Goal: Transaction & Acquisition: Purchase product/service

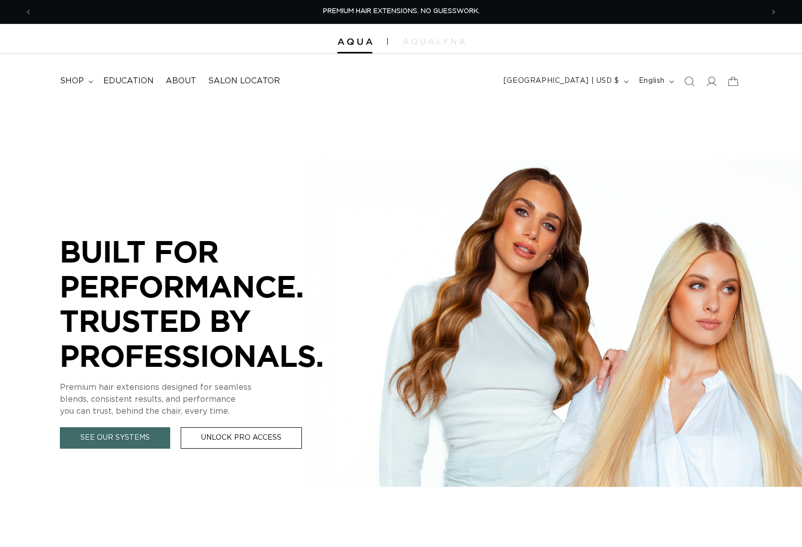
click at [689, 77] on icon "Search" at bounding box center [690, 81] width 10 height 10
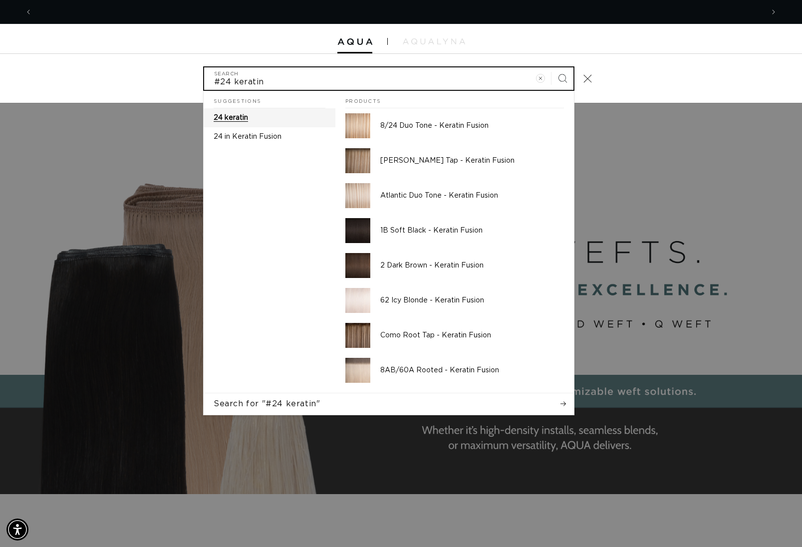
scroll to position [0, 1463]
type input "#24 keratin"
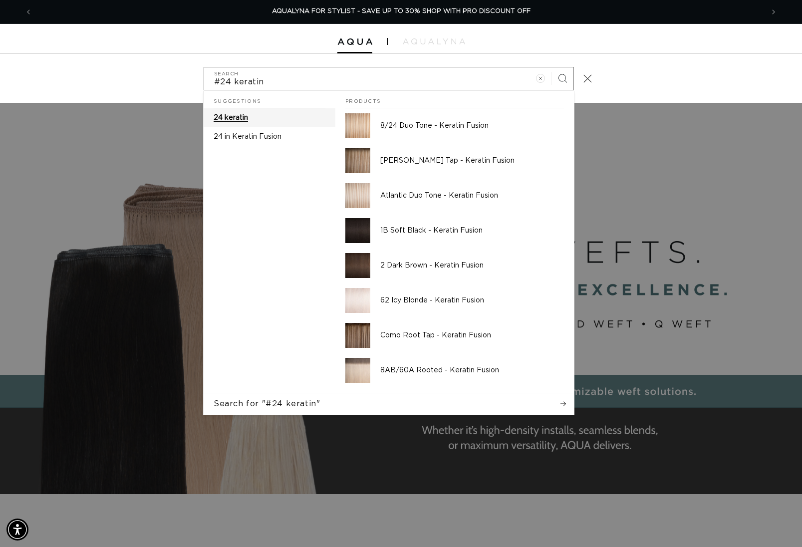
click at [280, 116] on link "24 keratin" at bounding box center [270, 117] width 132 height 19
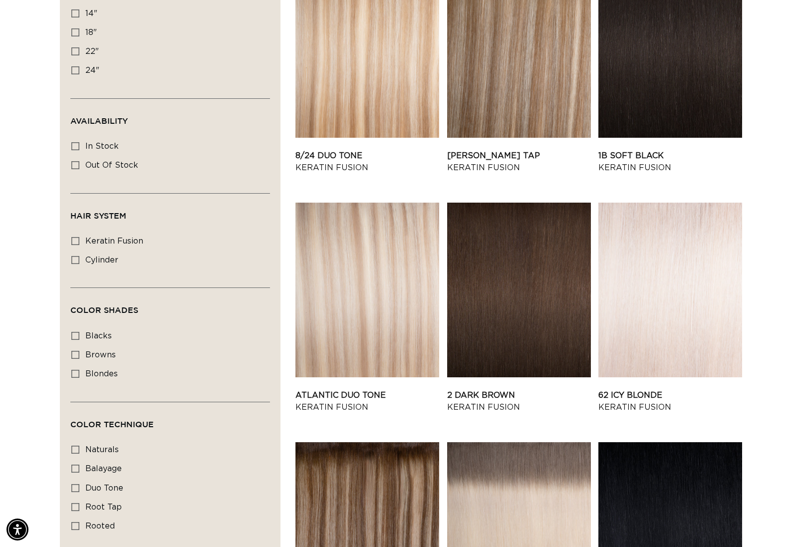
scroll to position [0, 732]
click at [76, 50] on icon at bounding box center [75, 51] width 8 height 8
click at [76, 50] on input "22" 22" (24 products)" at bounding box center [75, 51] width 8 height 8
checkbox input "true"
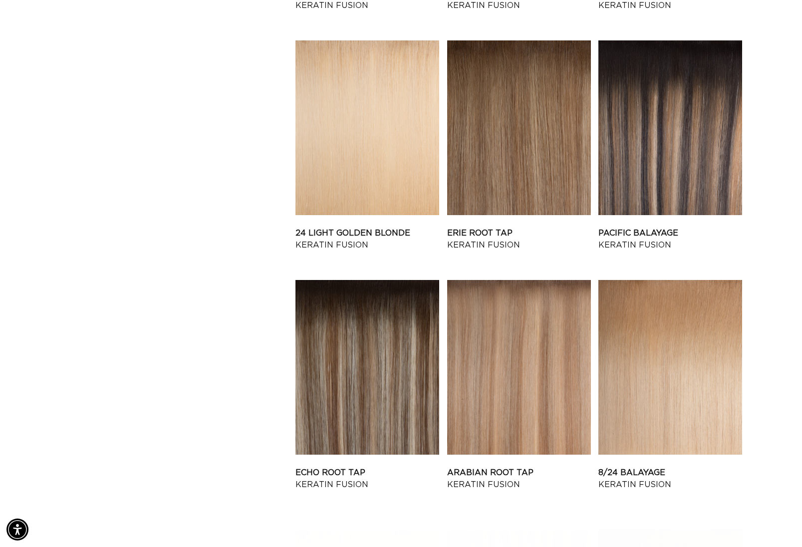
scroll to position [1161, 0]
click at [411, 227] on link "24 Light Golden Blonde Keratin Fusion" at bounding box center [368, 239] width 144 height 24
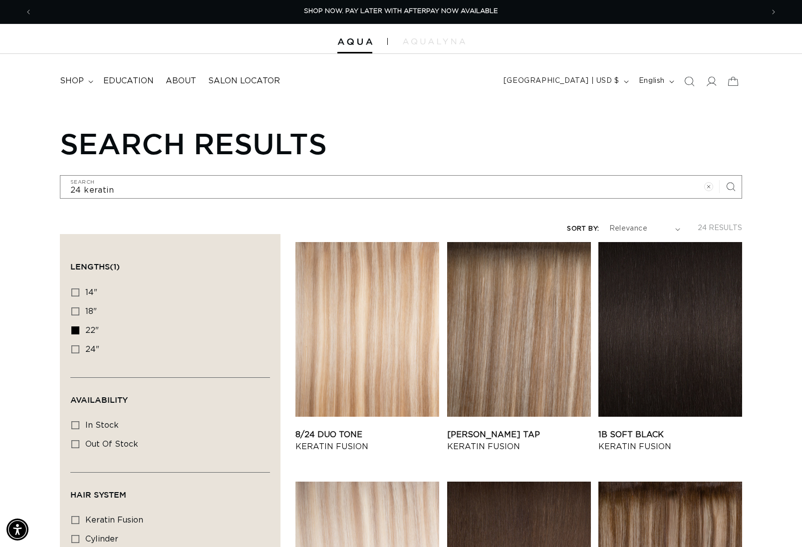
scroll to position [153, 0]
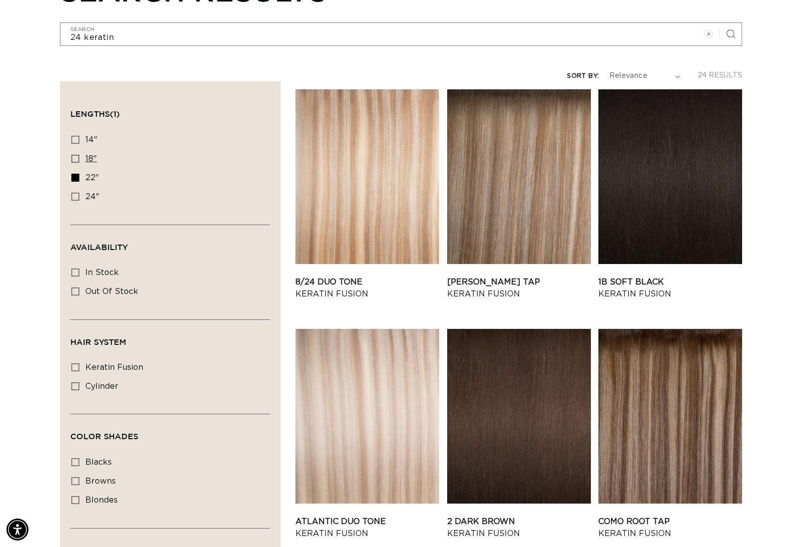
click at [79, 157] on icon at bounding box center [75, 159] width 8 height 8
click at [79, 157] on input "18" 18" (24 products)" at bounding box center [75, 159] width 8 height 8
checkbox input "true"
click at [73, 179] on icon at bounding box center [75, 178] width 8 height 8
click at [73, 179] on input "22" 22" (24 products)" at bounding box center [75, 178] width 8 height 8
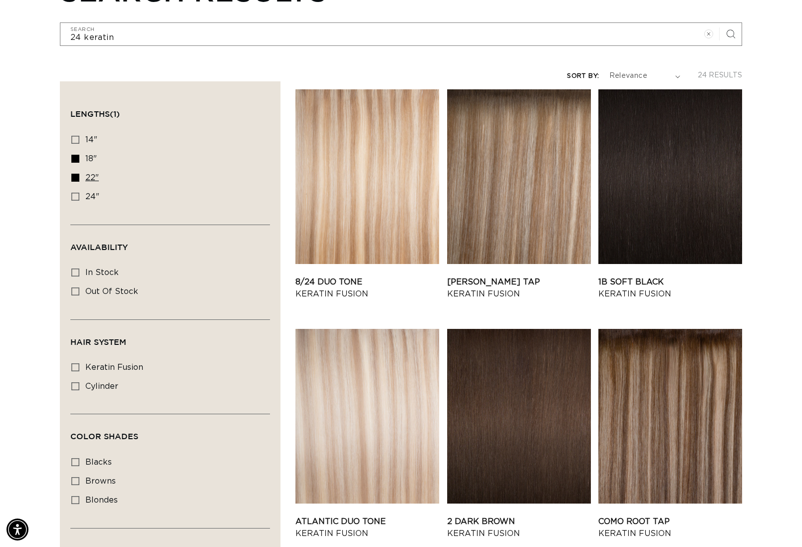
checkbox input "false"
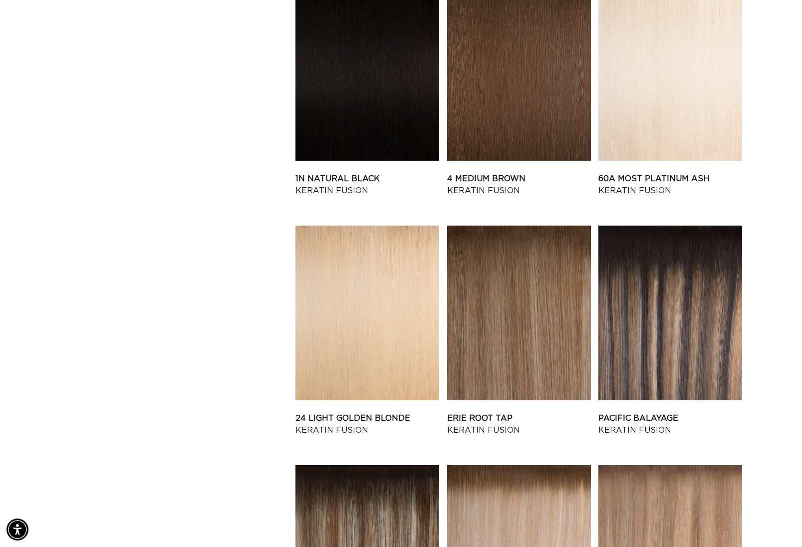
scroll to position [1120, 0]
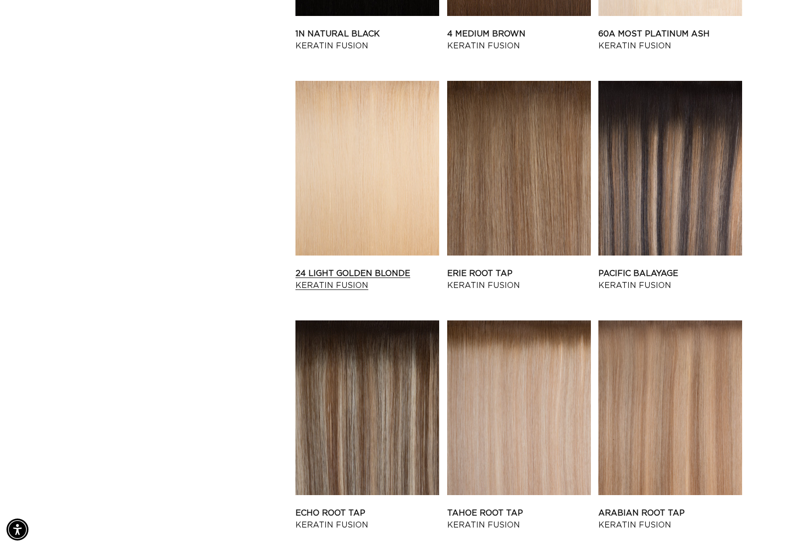
click at [338, 268] on link "24 Light Golden Blonde Keratin Fusion" at bounding box center [368, 280] width 144 height 24
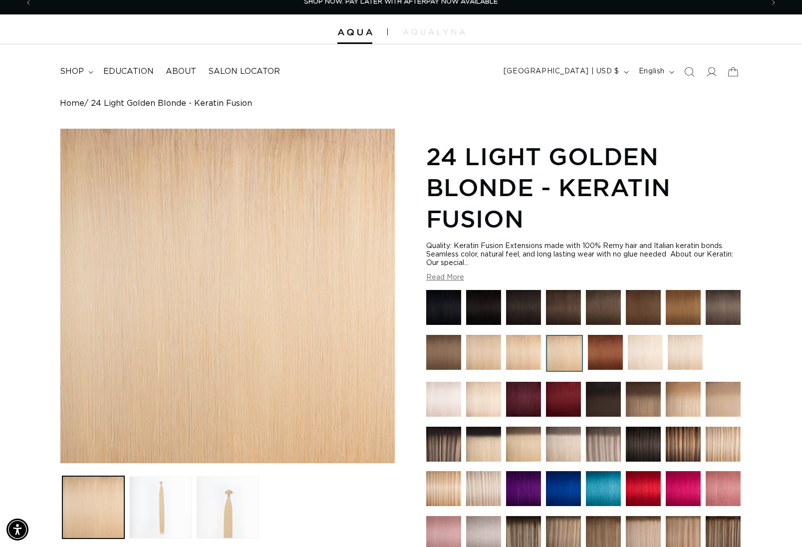
scroll to position [0, 1463]
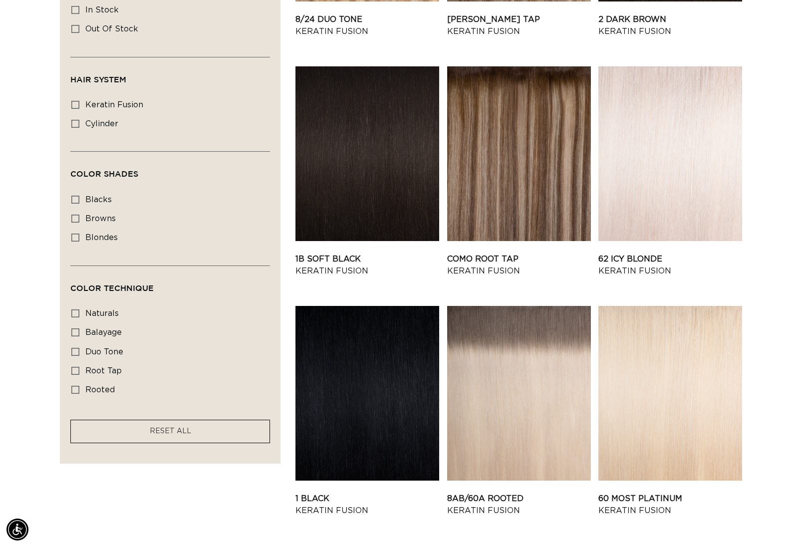
scroll to position [0, 1463]
